Goal: Information Seeking & Learning: Find specific fact

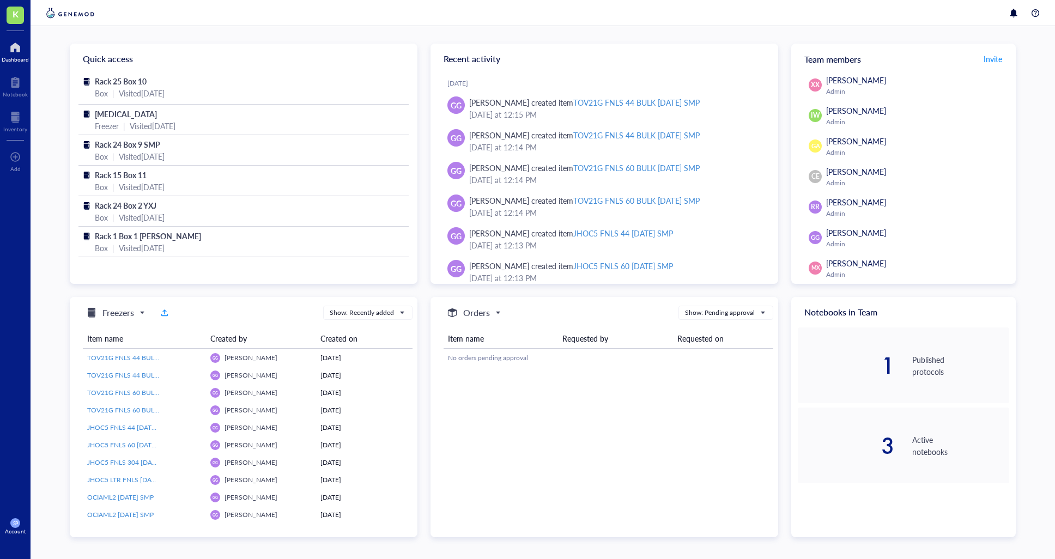
click at [18, 53] on div at bounding box center [15, 47] width 27 height 17
click at [15, 48] on div at bounding box center [15, 47] width 27 height 17
click at [61, 14] on img at bounding box center [70, 13] width 53 height 13
click at [14, 15] on span "K" at bounding box center [16, 14] width 6 height 14
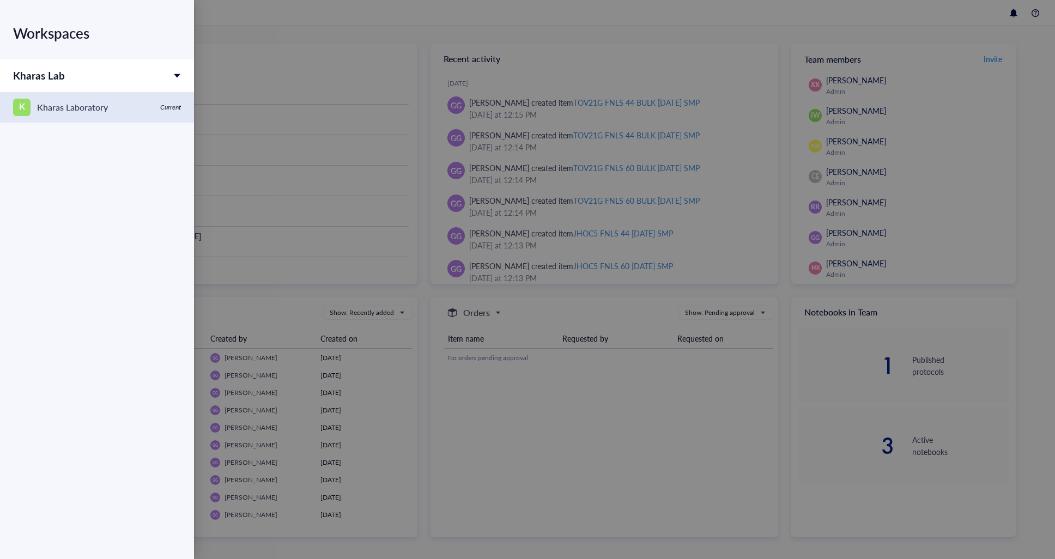
click at [130, 108] on div "K Kharas Laboratory" at bounding box center [83, 107] width 141 height 17
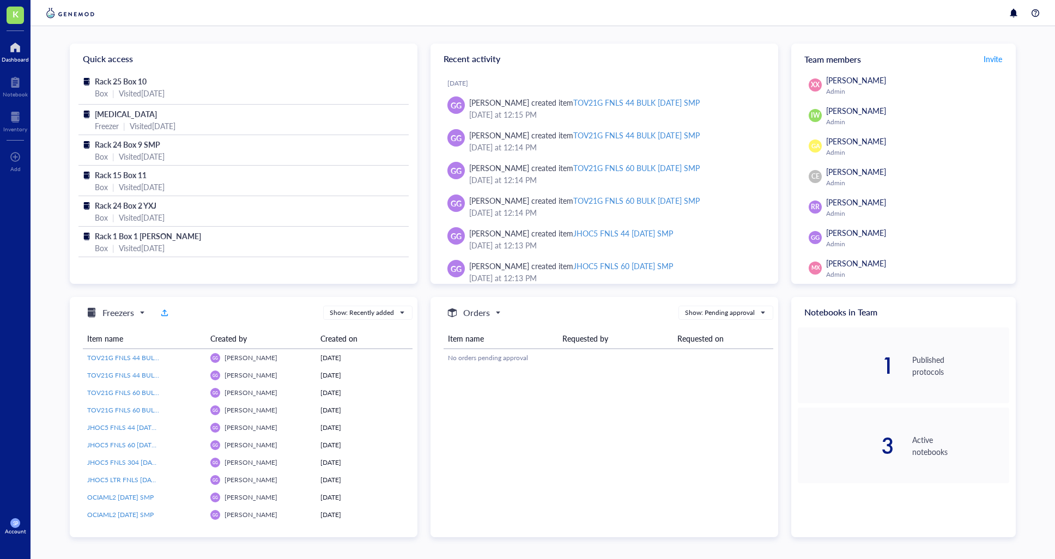
click at [13, 50] on div at bounding box center [15, 47] width 27 height 17
click at [15, 50] on div at bounding box center [15, 47] width 27 height 17
drag, startPoint x: 12, startPoint y: 126, endPoint x: 13, endPoint y: 118, distance: 8.2
click at [11, 126] on div "Inventory" at bounding box center [15, 129] width 24 height 7
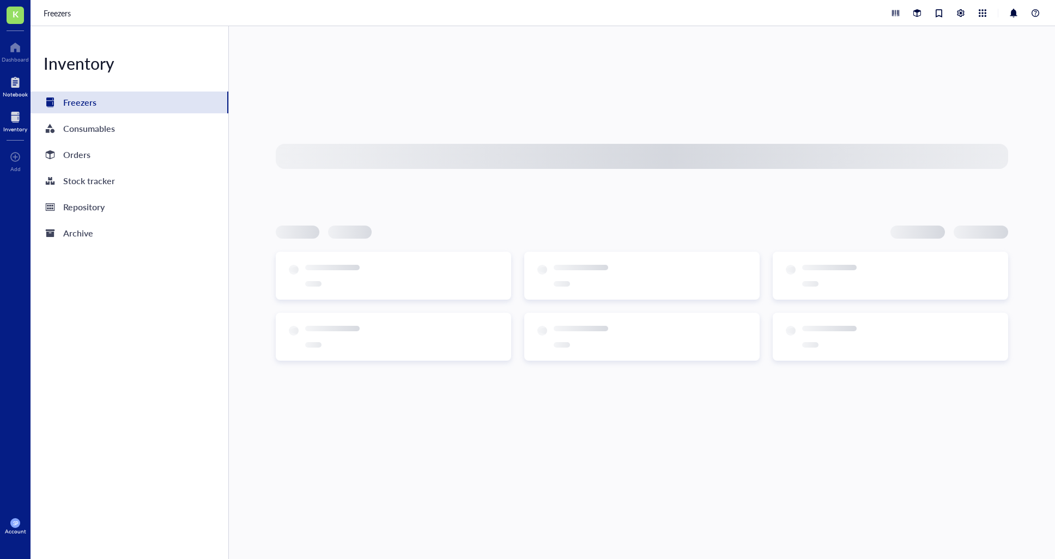
click at [14, 84] on div at bounding box center [15, 82] width 25 height 17
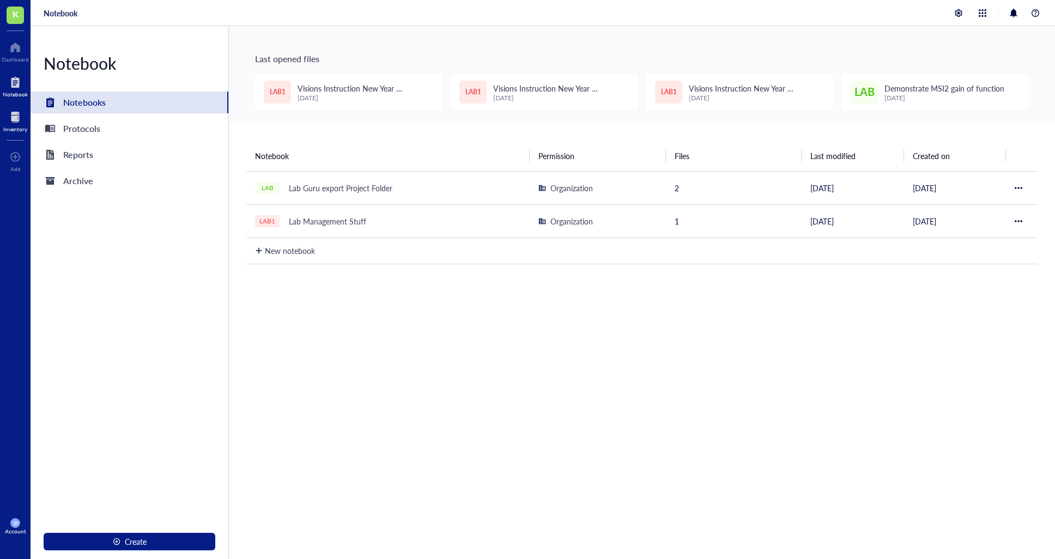
click at [15, 123] on div at bounding box center [15, 116] width 24 height 17
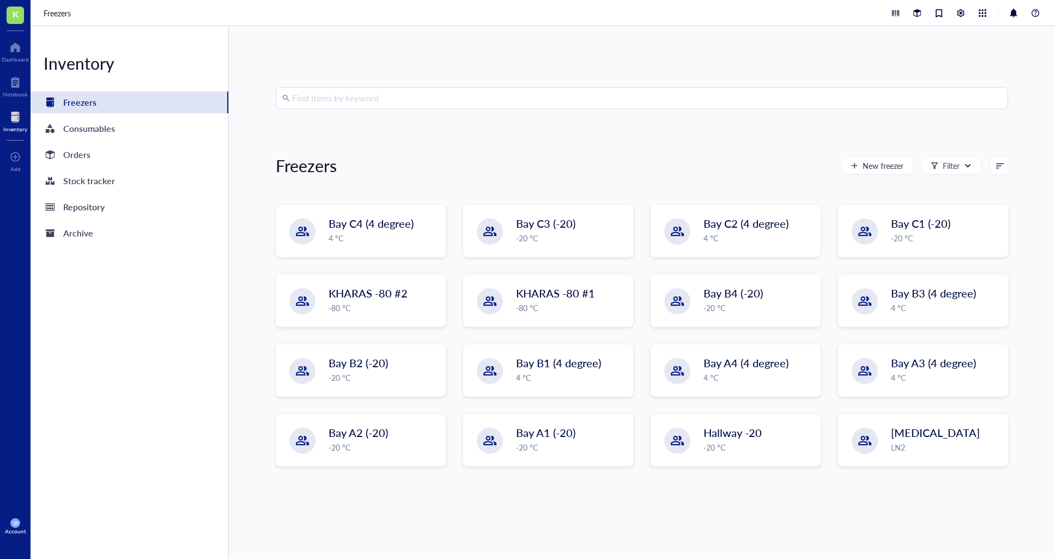
click at [346, 99] on input "search" at bounding box center [646, 98] width 709 height 21
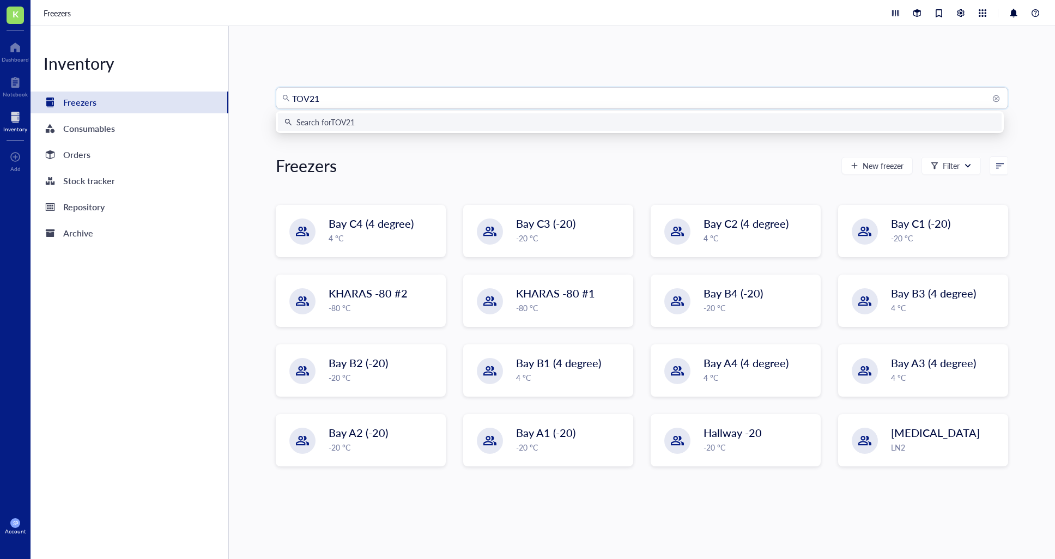
type input "TOV21G"
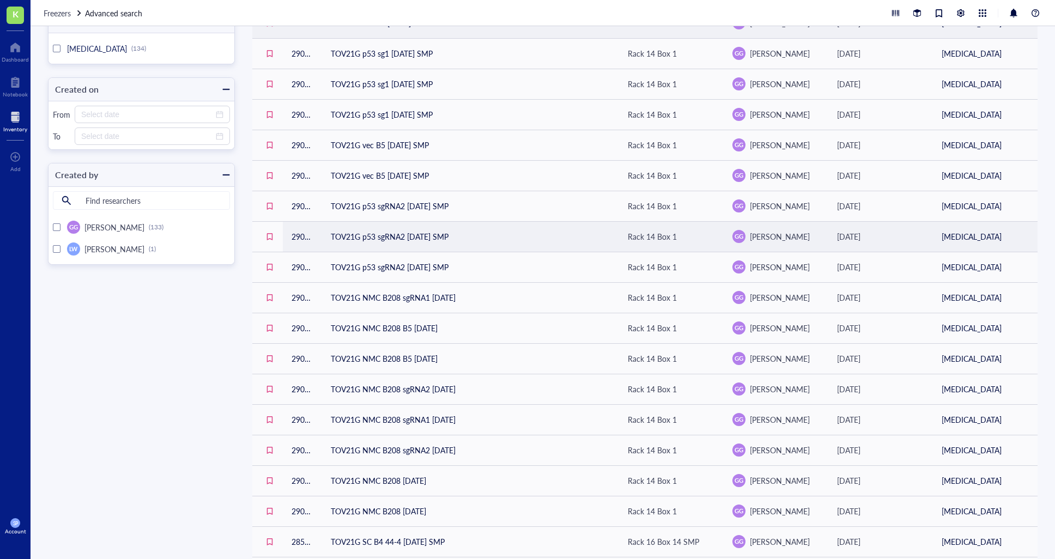
scroll to position [339, 0]
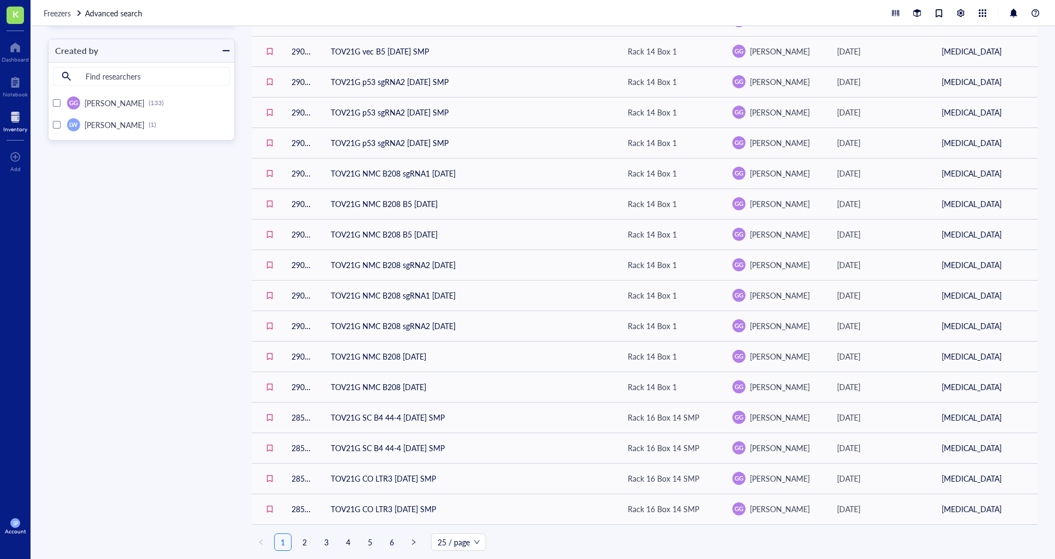
drag, startPoint x: 304, startPoint y: 538, endPoint x: 327, endPoint y: 542, distance: 23.7
click at [304, 538] on link "2" at bounding box center [304, 542] width 16 height 16
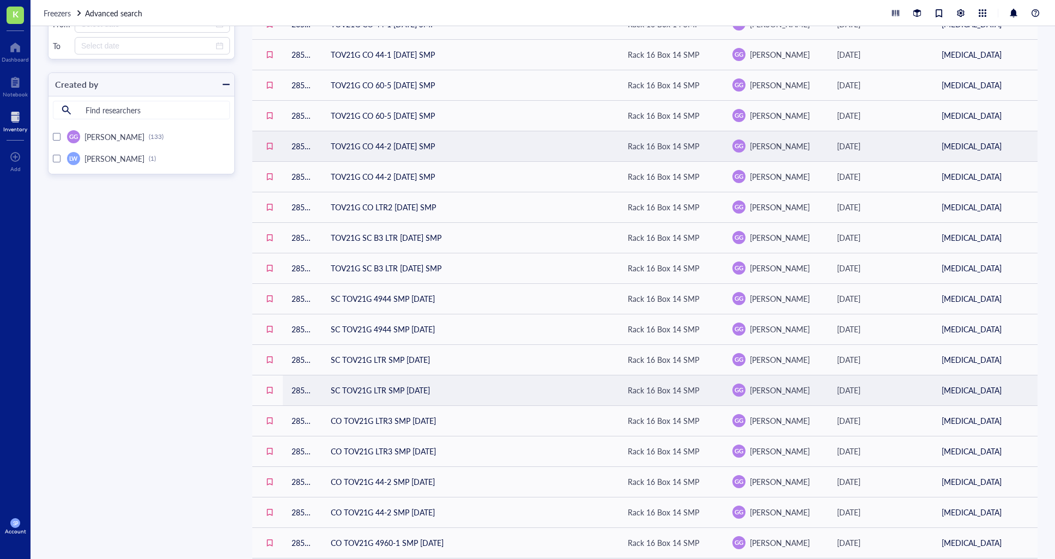
scroll to position [339, 0]
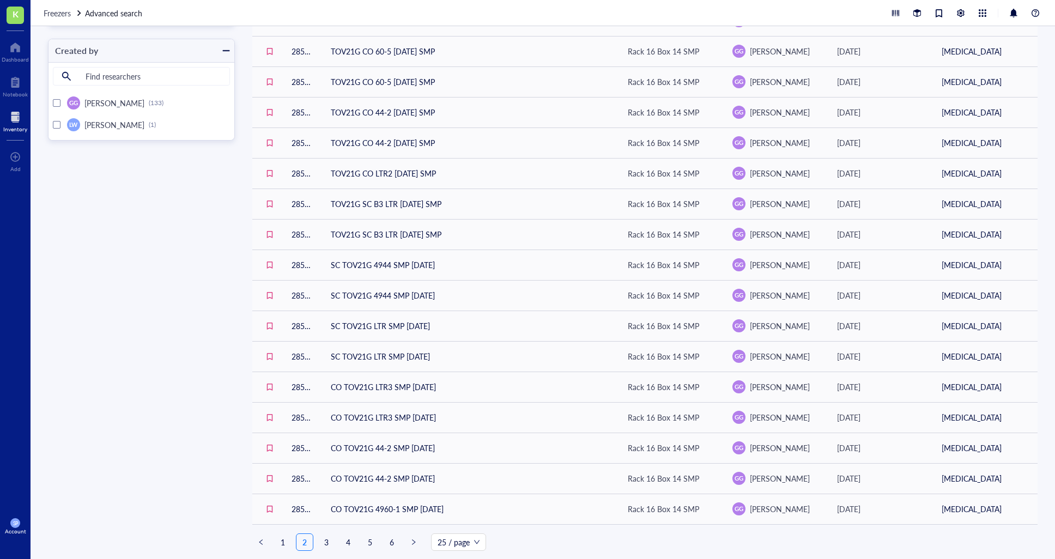
drag, startPoint x: 369, startPoint y: 542, endPoint x: 385, endPoint y: 544, distance: 16.0
click at [369, 542] on link "5" at bounding box center [370, 542] width 16 height 16
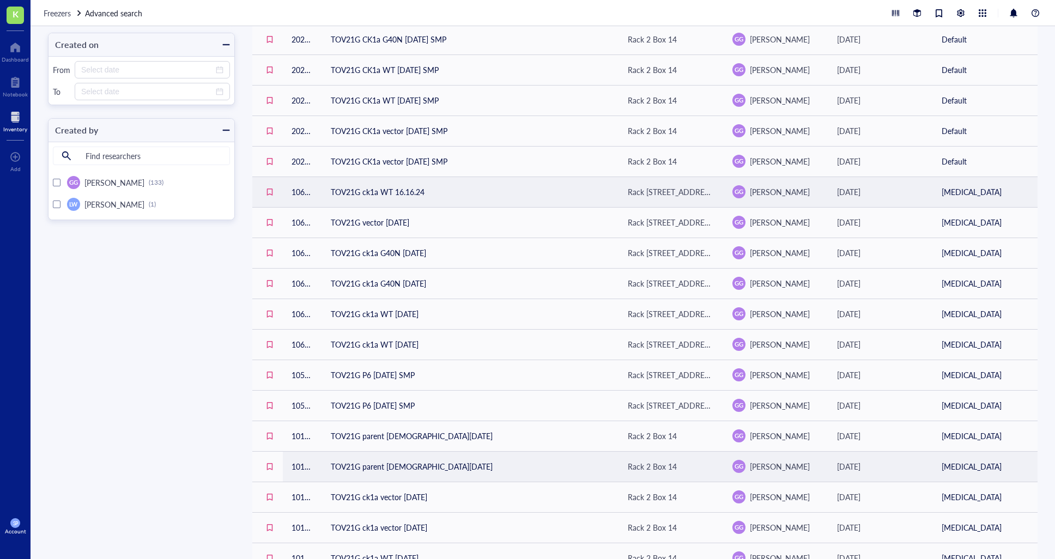
scroll to position [339, 0]
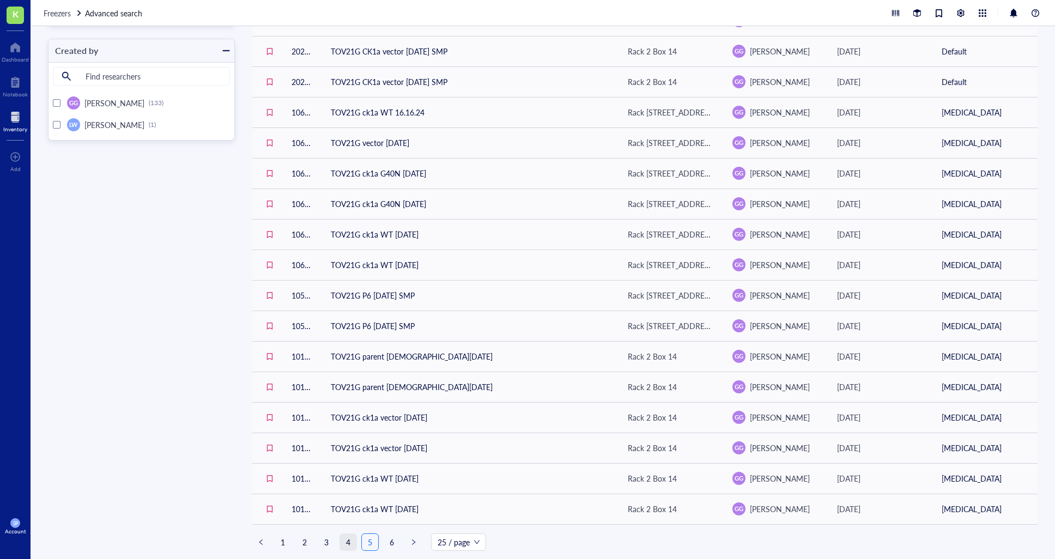
click at [343, 539] on link "4" at bounding box center [348, 542] width 16 height 16
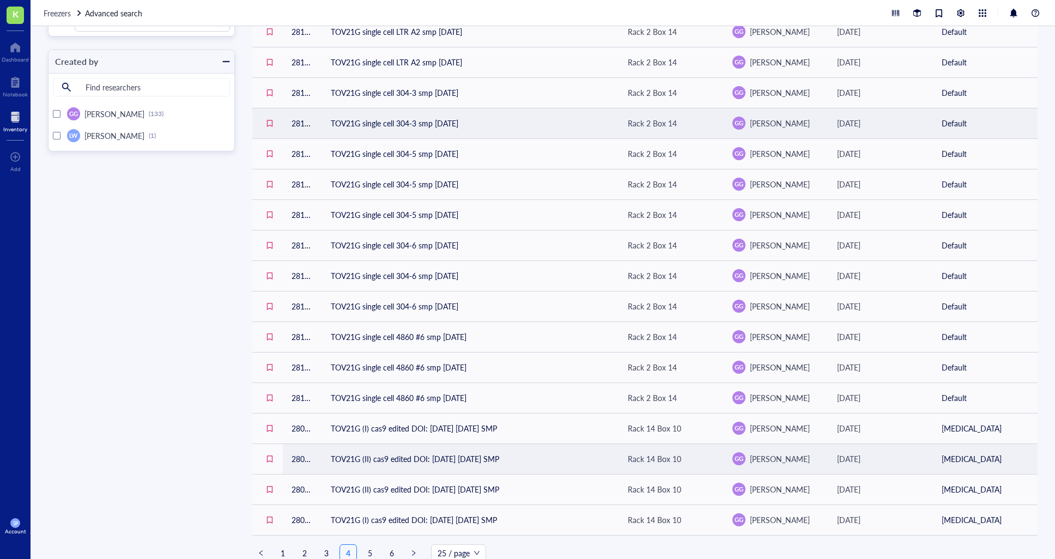
scroll to position [339, 0]
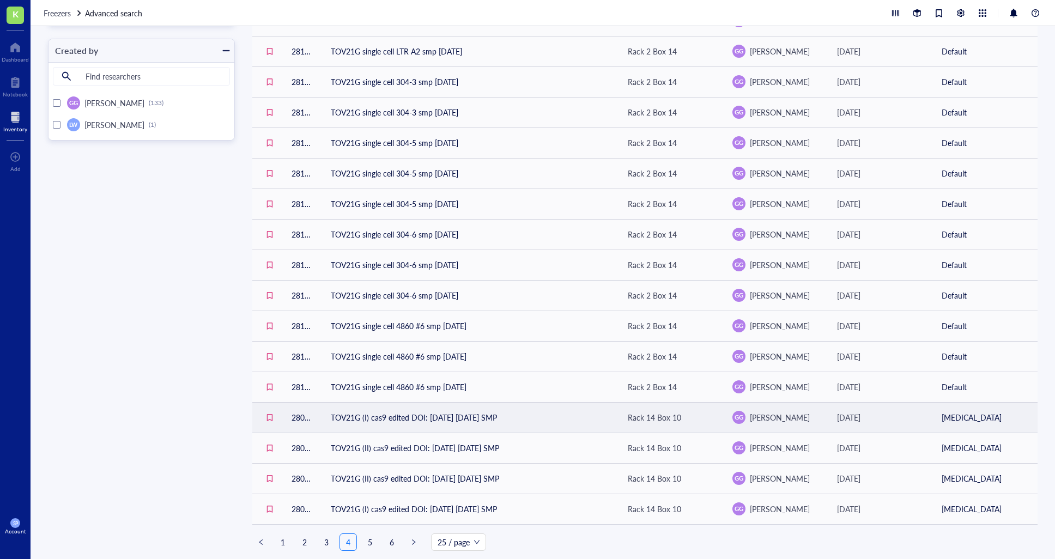
click at [487, 422] on td "TOV21G (I) cas9 edited DOI: 2.26.25 3.18.25 SMP" at bounding box center [470, 417] width 297 height 31
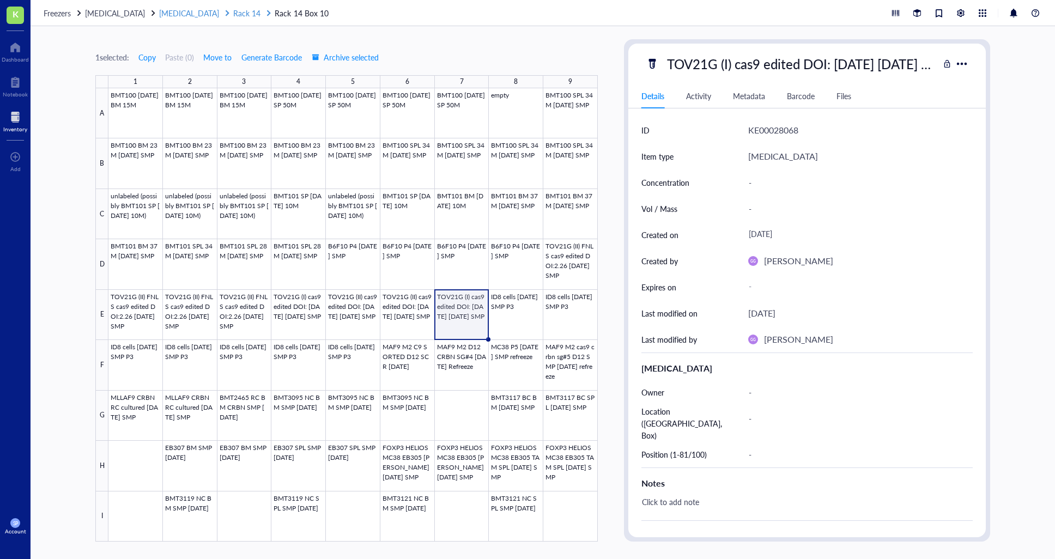
click at [180, 14] on span "[MEDICAL_DATA]" at bounding box center [189, 13] width 60 height 11
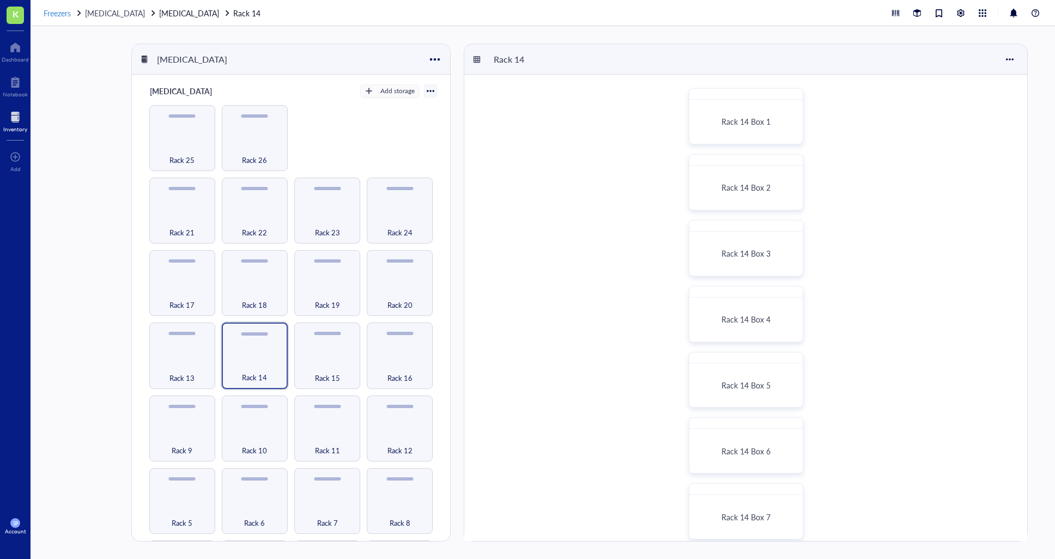
click at [53, 13] on span "Freezers" at bounding box center [57, 13] width 27 height 11
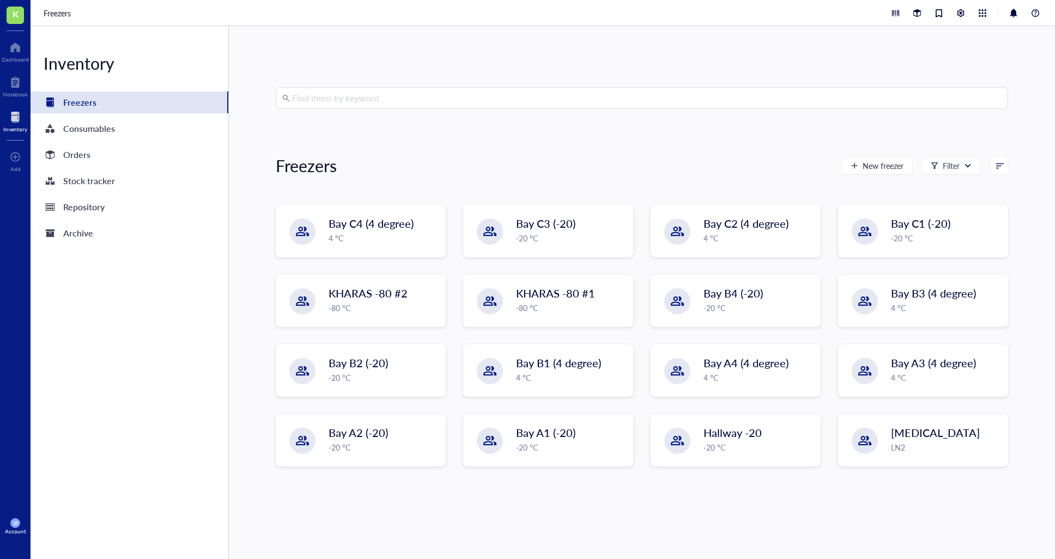
click at [347, 96] on input "search" at bounding box center [646, 98] width 709 height 21
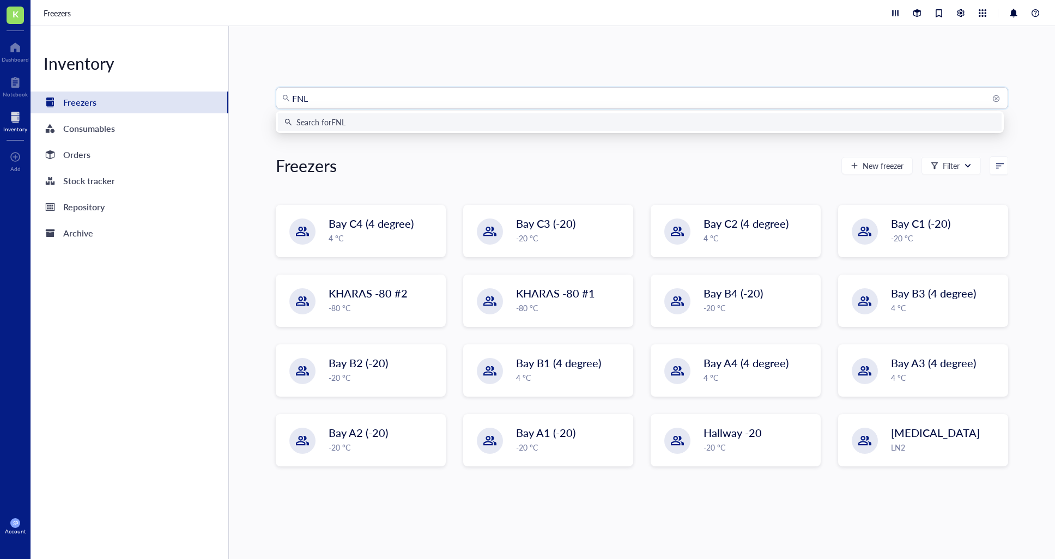
type input "FNLS"
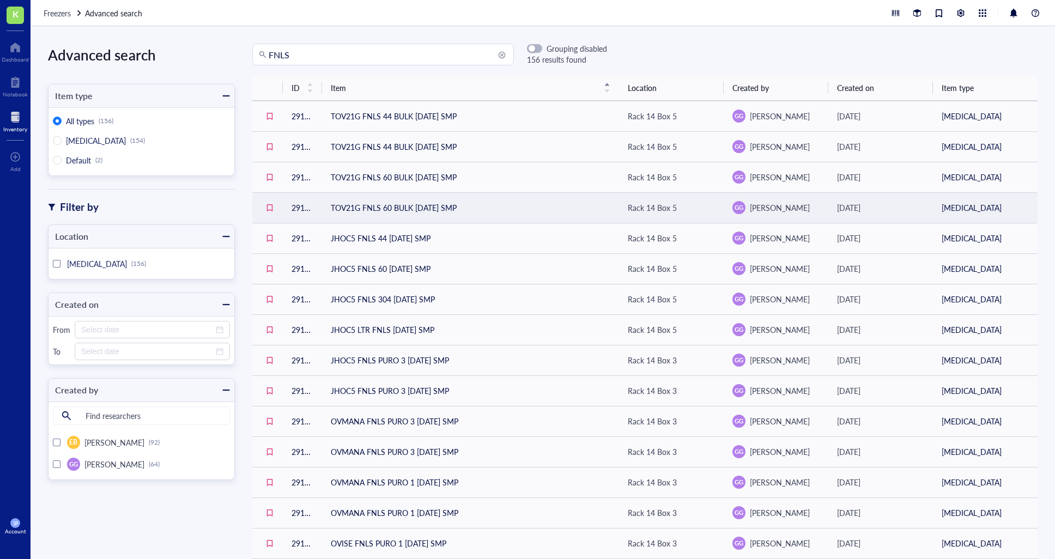
scroll to position [47, 0]
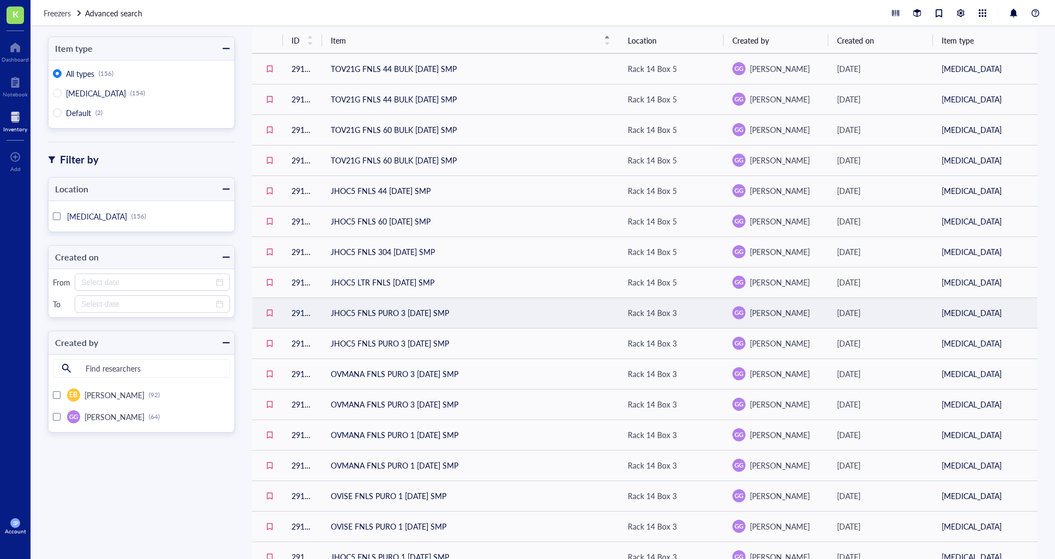
click at [459, 315] on td "JHOC5 FNLS PURO 3 [DATE] SMP" at bounding box center [470, 313] width 297 height 31
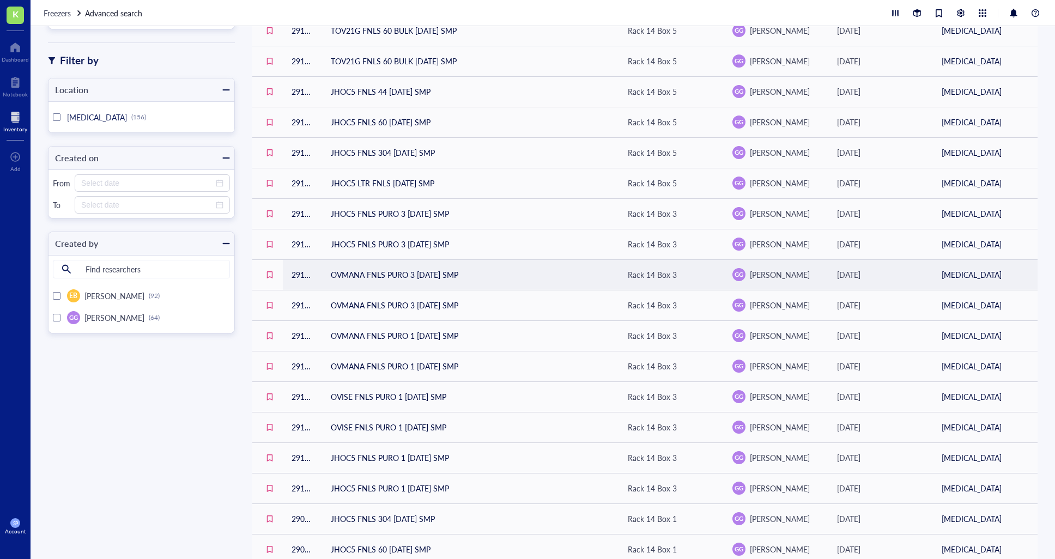
scroll to position [151, 0]
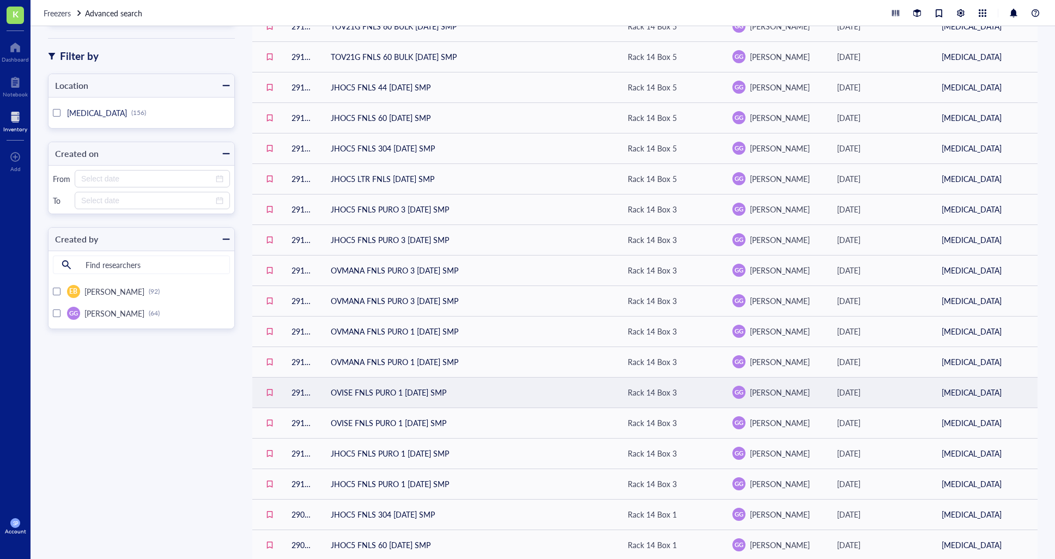
click at [476, 391] on td "OVISE FNLS PURO 1 [DATE] SMP" at bounding box center [470, 392] width 297 height 31
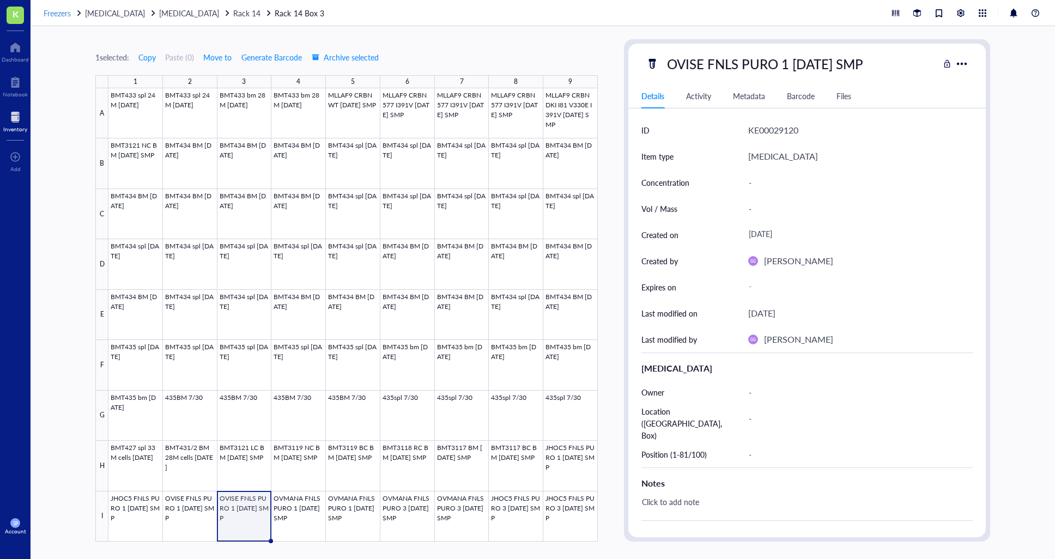
click at [63, 16] on span "Freezers" at bounding box center [57, 13] width 27 height 11
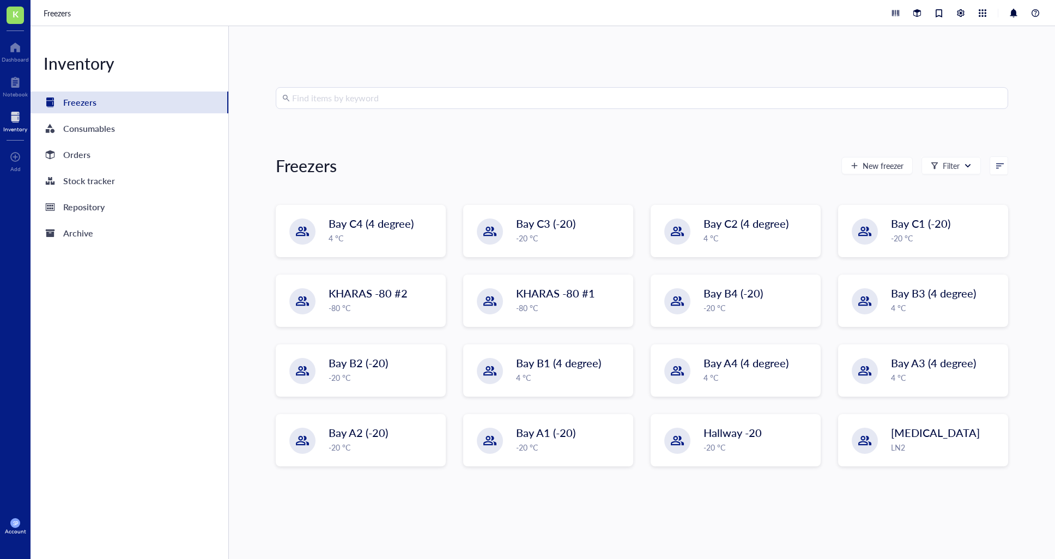
drag, startPoint x: 370, startPoint y: 96, endPoint x: 392, endPoint y: 102, distance: 22.8
click at [370, 96] on input "search" at bounding box center [646, 98] width 709 height 21
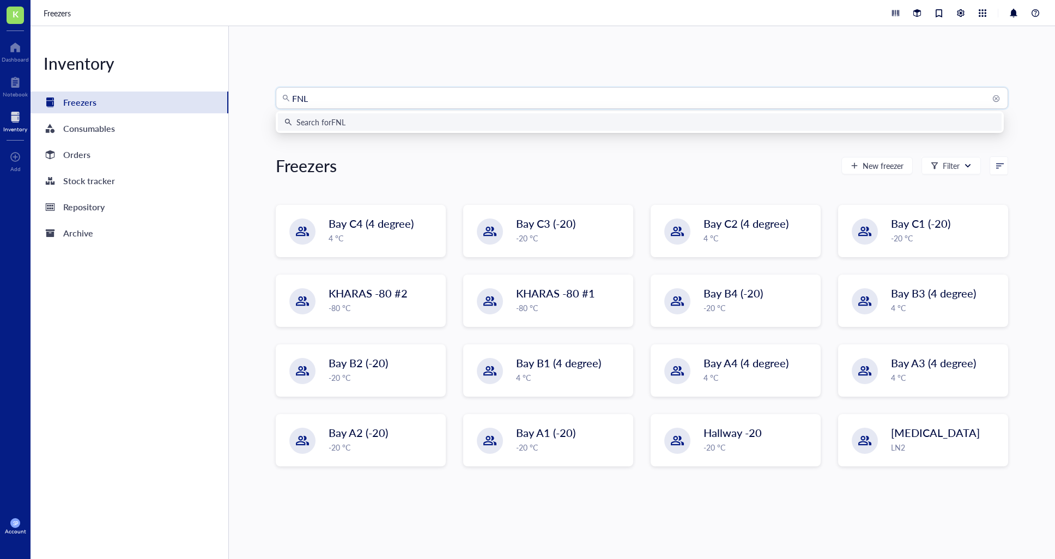
type input "FNLS"
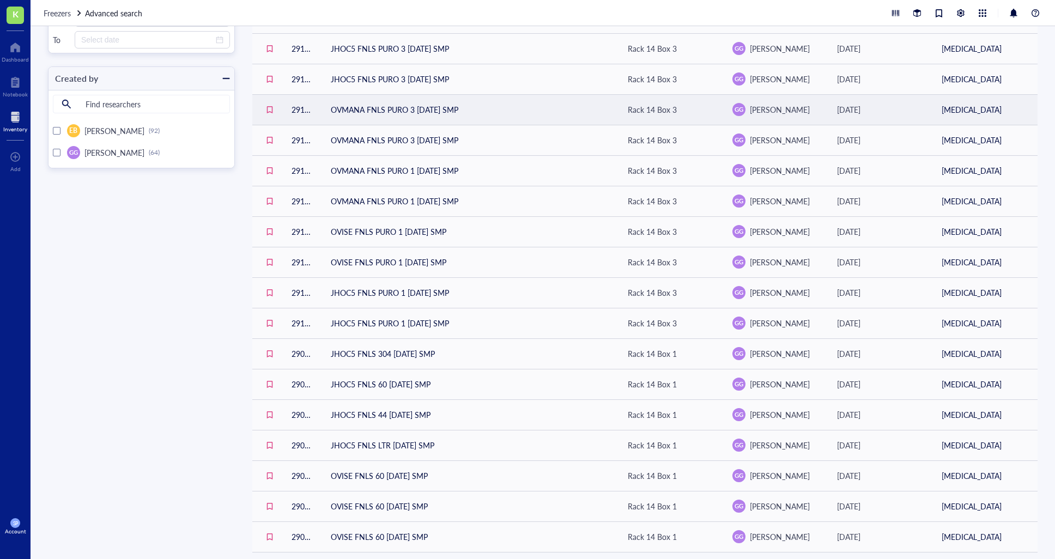
scroll to position [339, 0]
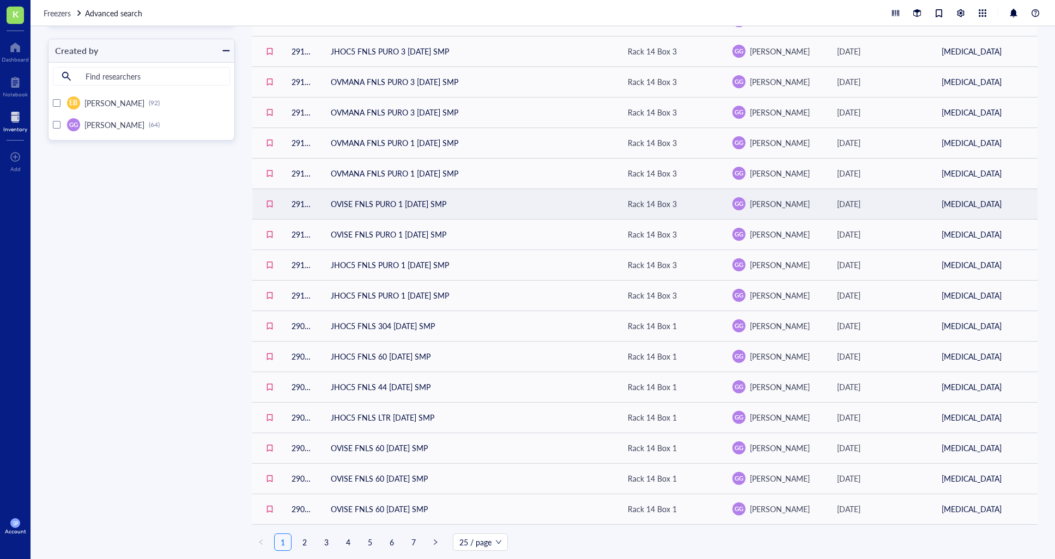
click at [306, 543] on link "2" at bounding box center [304, 542] width 16 height 16
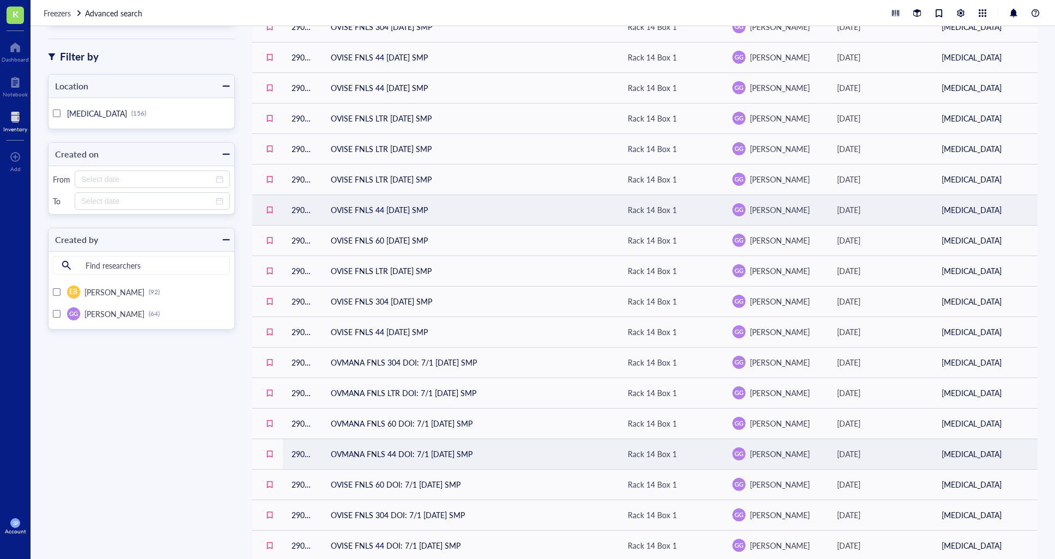
scroll to position [339, 0]
